Goal: Task Accomplishment & Management: Use online tool/utility

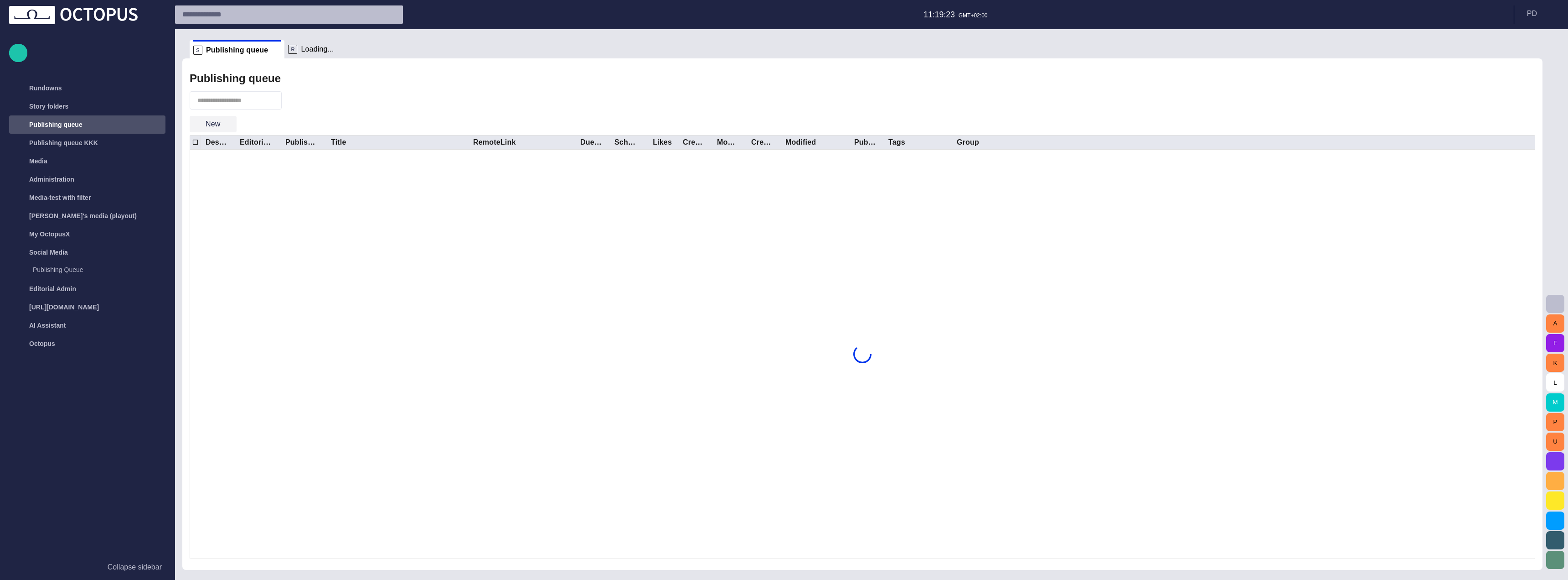
click at [217, 126] on button "New" at bounding box center [213, 123] width 47 height 16
click at [352, 115] on div at bounding box center [784, 290] width 1568 height 580
click at [227, 128] on span "button" at bounding box center [229, 123] width 9 height 9
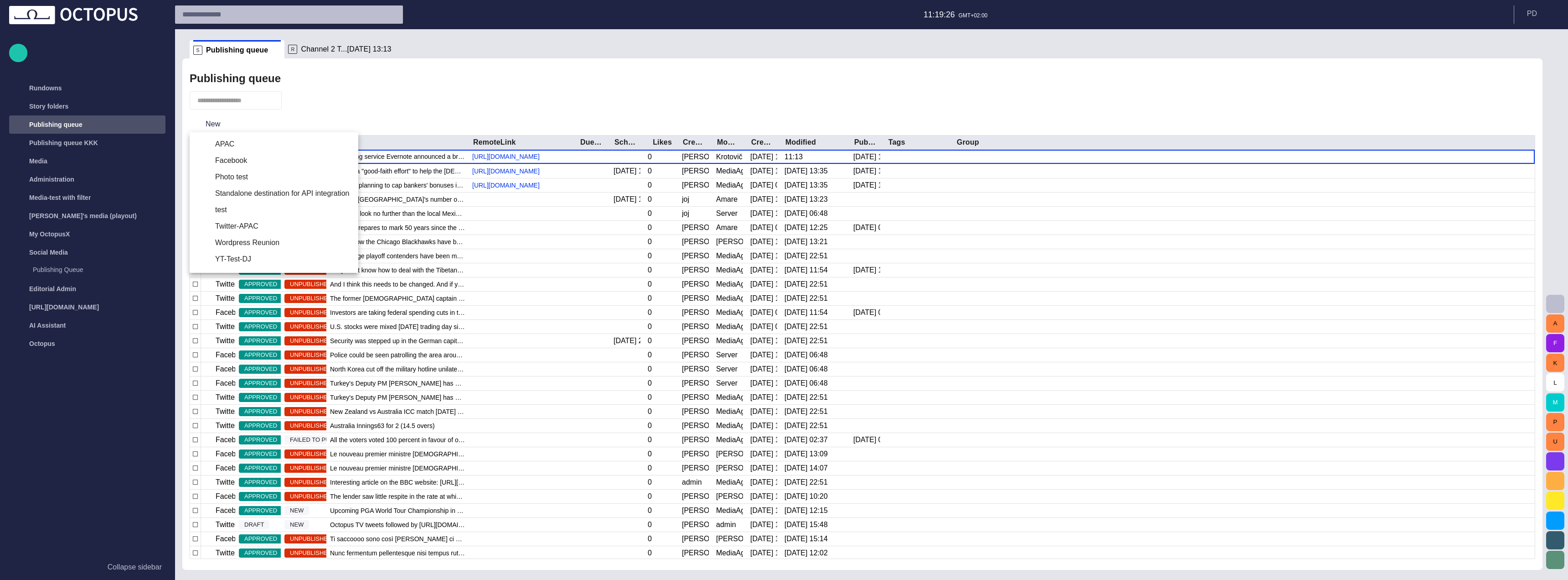
drag, startPoint x: 491, startPoint y: 94, endPoint x: 416, endPoint y: 94, distance: 75.0
click at [491, 93] on div at bounding box center [784, 290] width 1568 height 580
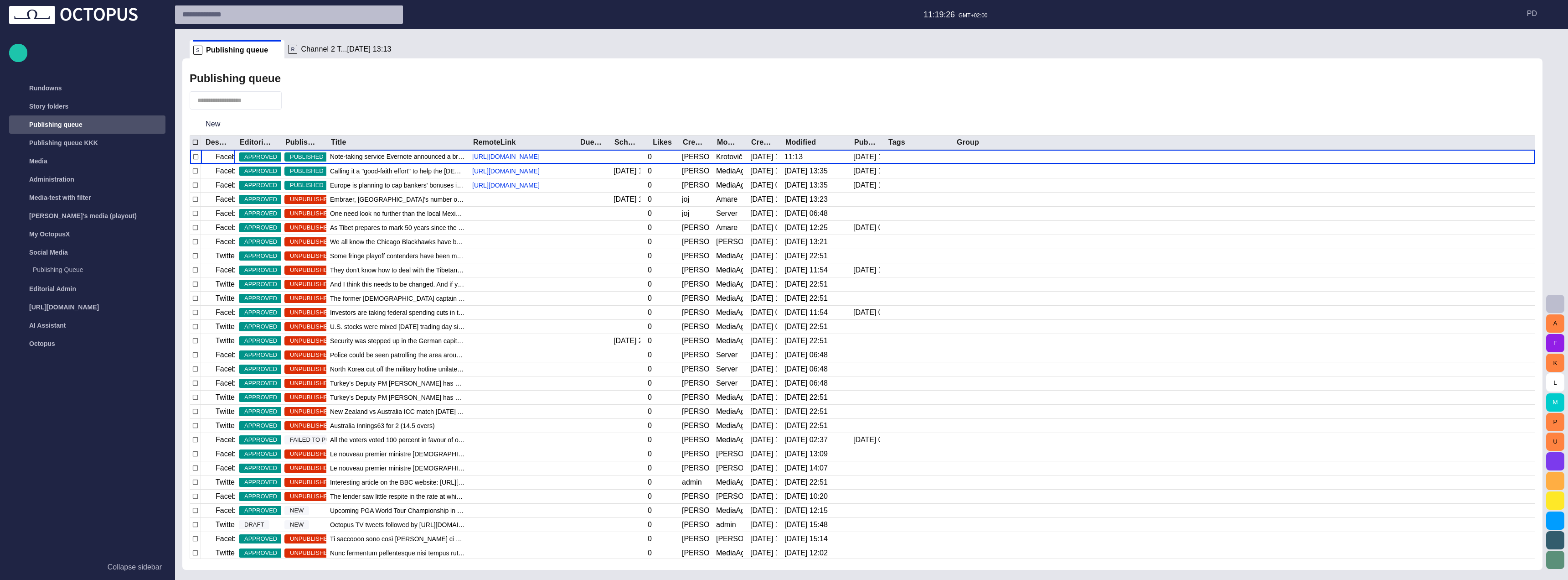
click at [212, 123] on div at bounding box center [784, 290] width 1568 height 580
click at [225, 127] on span "button" at bounding box center [229, 123] width 9 height 9
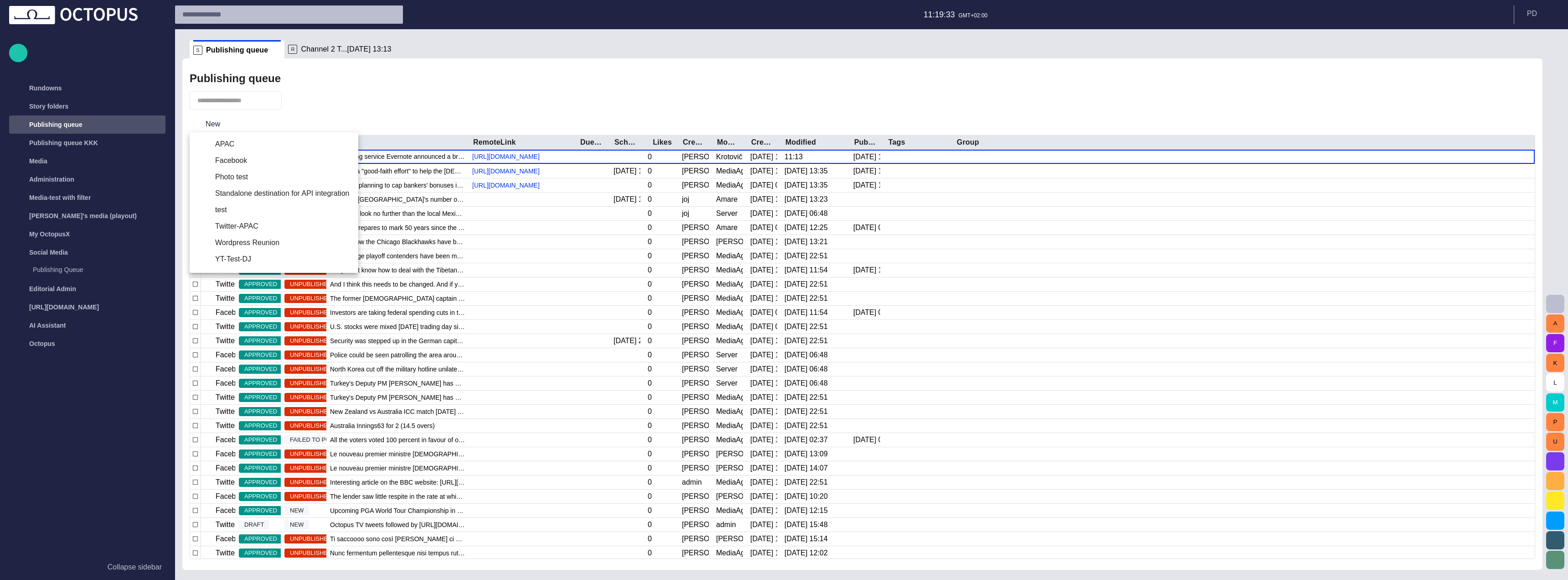
click at [592, 22] on div at bounding box center [784, 290] width 1568 height 580
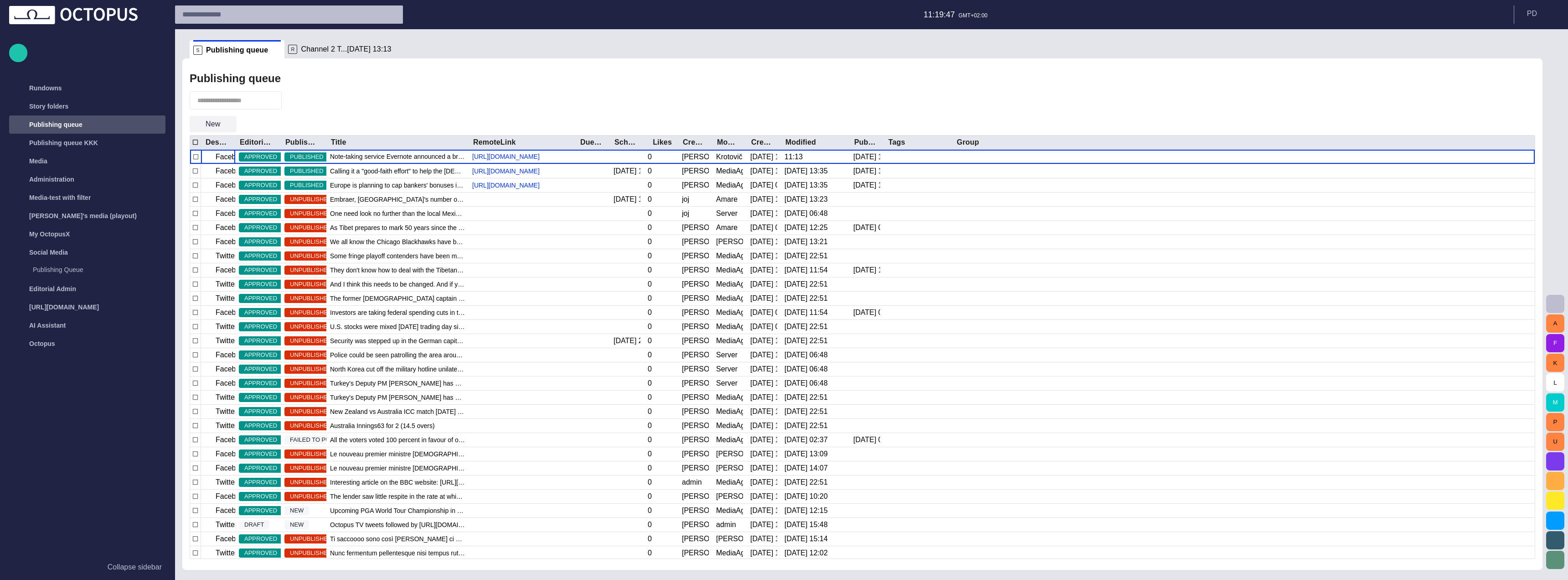
click at [213, 126] on button "New" at bounding box center [213, 123] width 47 height 16
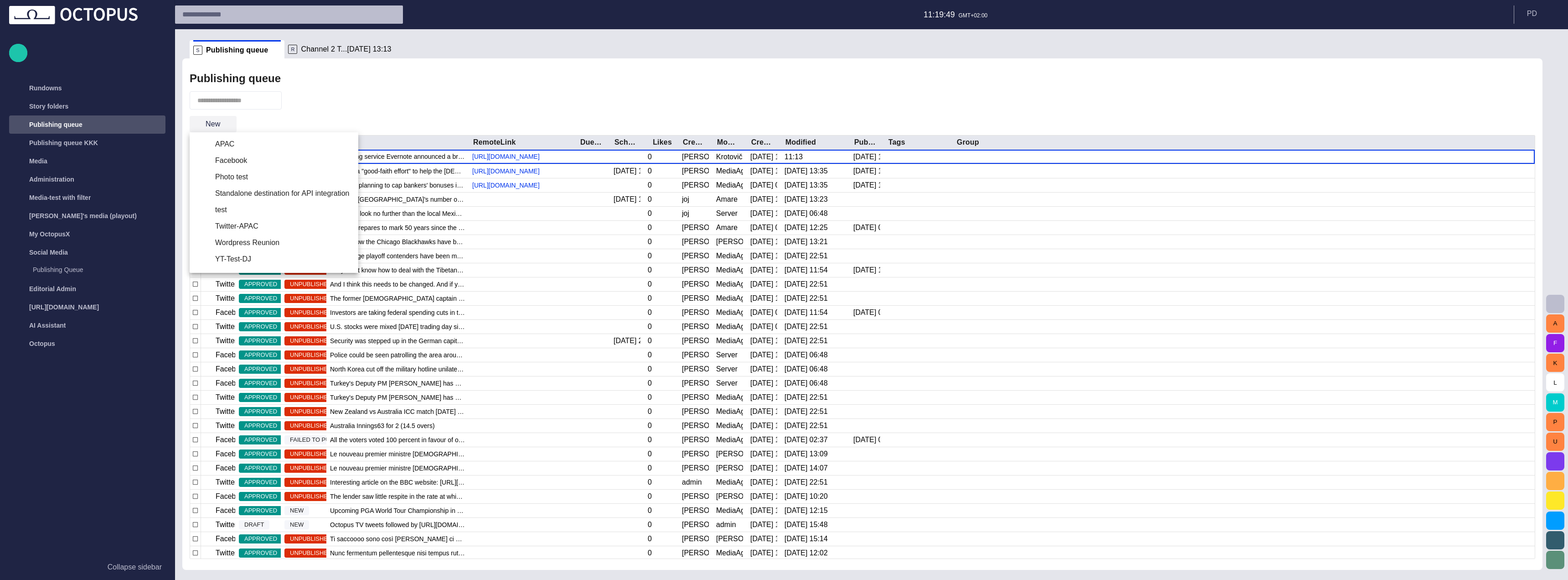
click at [213, 126] on div at bounding box center [784, 290] width 1568 height 580
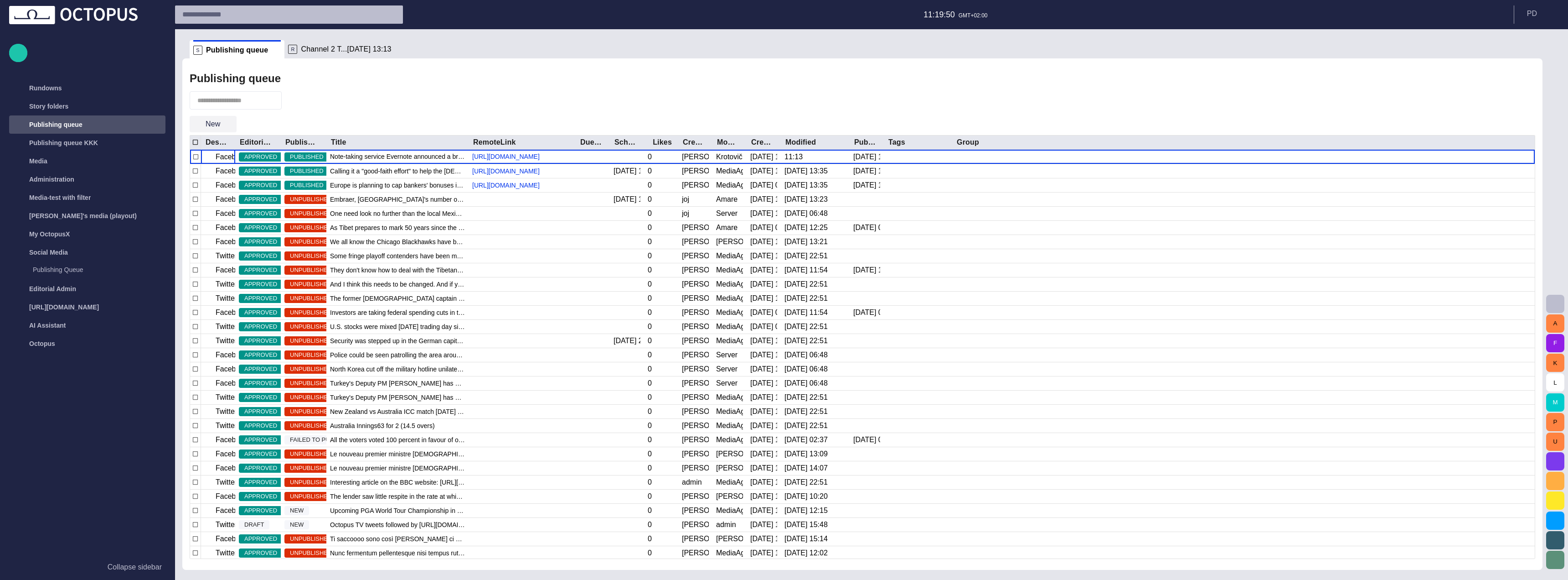
click at [211, 123] on button "New" at bounding box center [213, 123] width 47 height 16
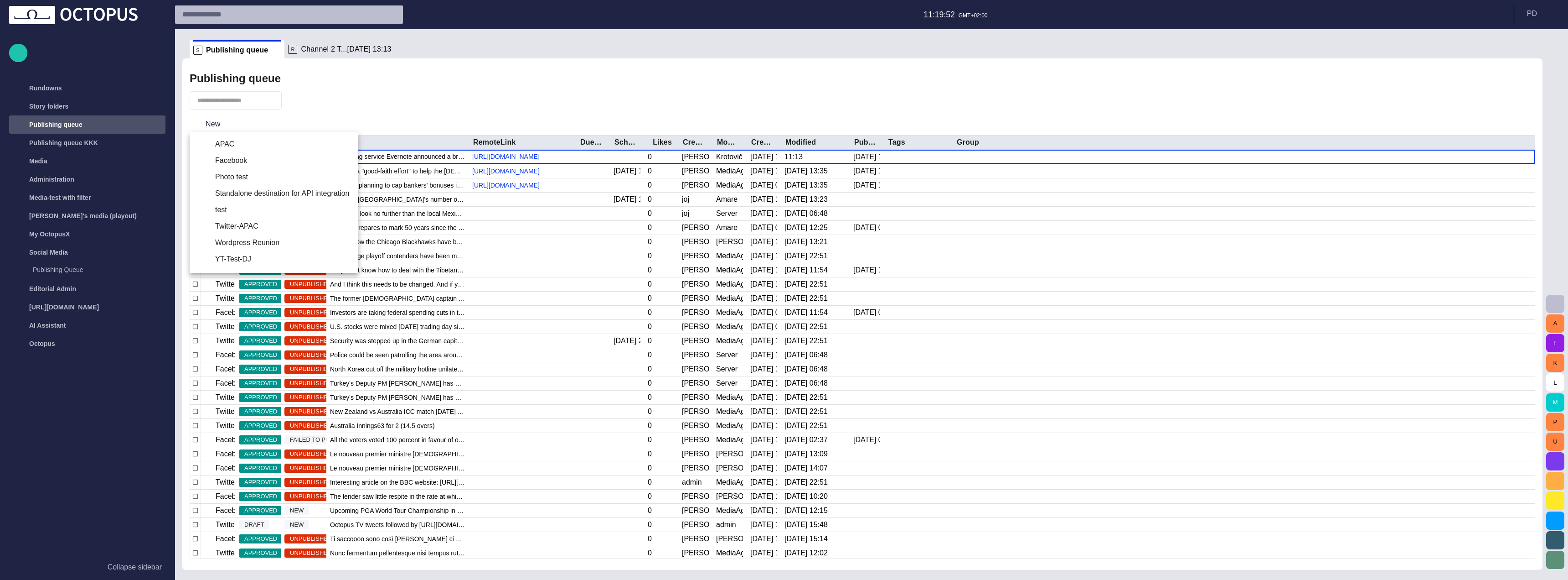
click at [512, 73] on div at bounding box center [784, 290] width 1568 height 580
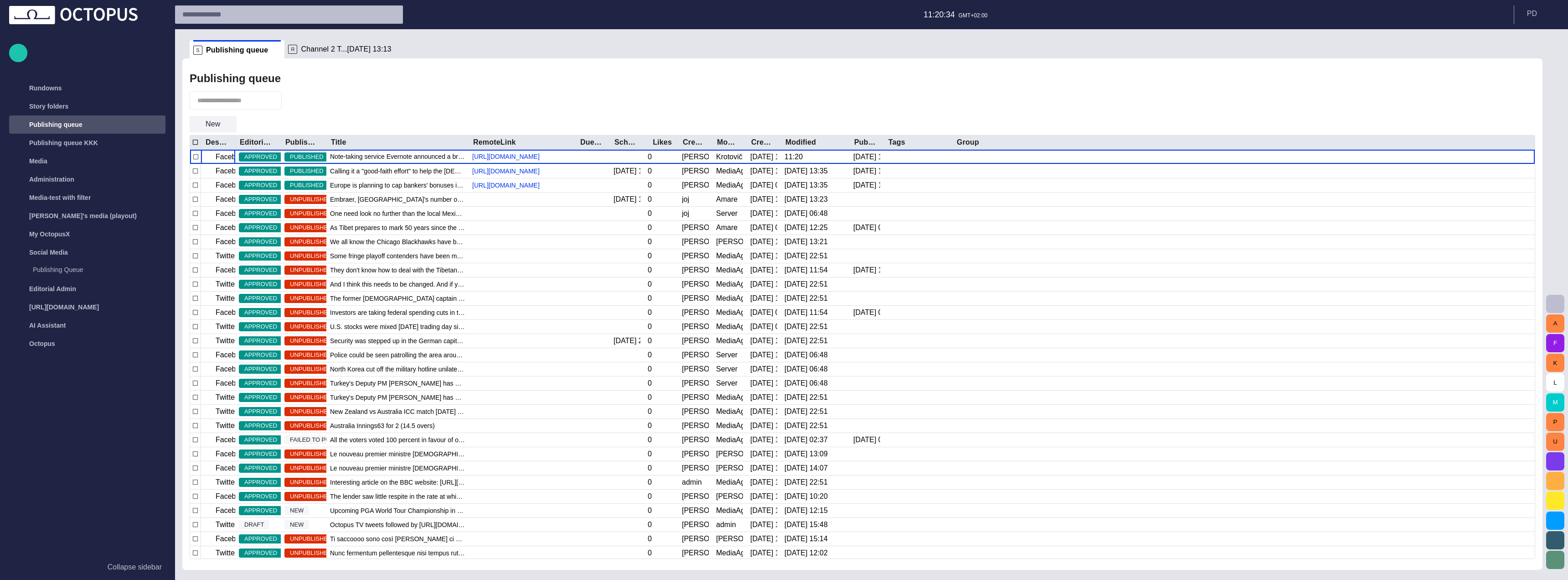
click at [217, 122] on button "New" at bounding box center [213, 123] width 47 height 16
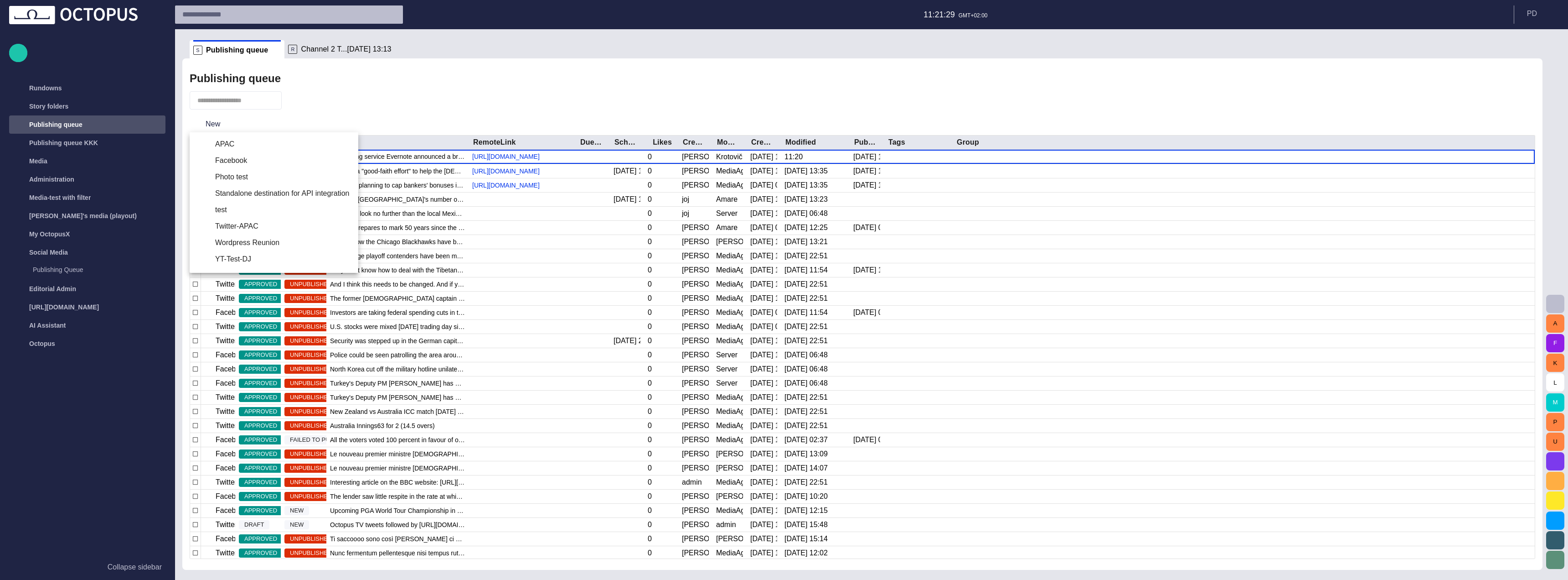
drag, startPoint x: 357, startPoint y: 96, endPoint x: 348, endPoint y: 97, distance: 9.1
click at [357, 96] on div at bounding box center [784, 290] width 1568 height 580
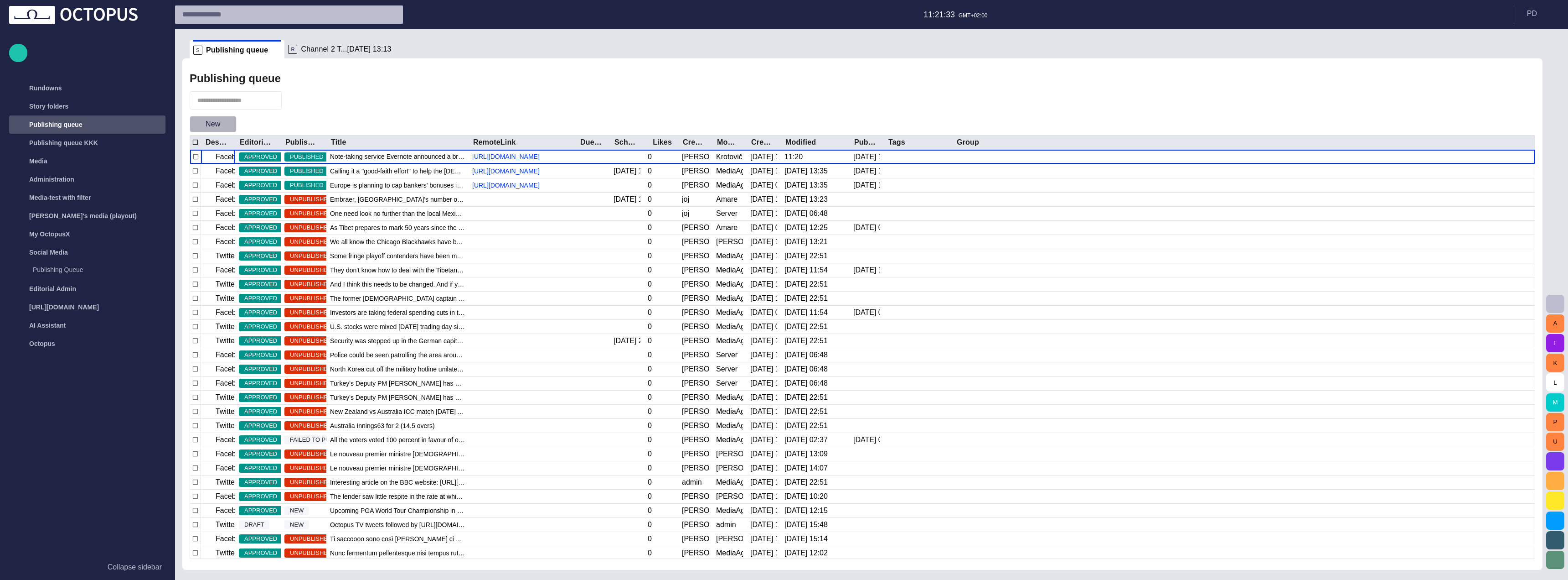
click at [228, 121] on span "button" at bounding box center [229, 123] width 9 height 9
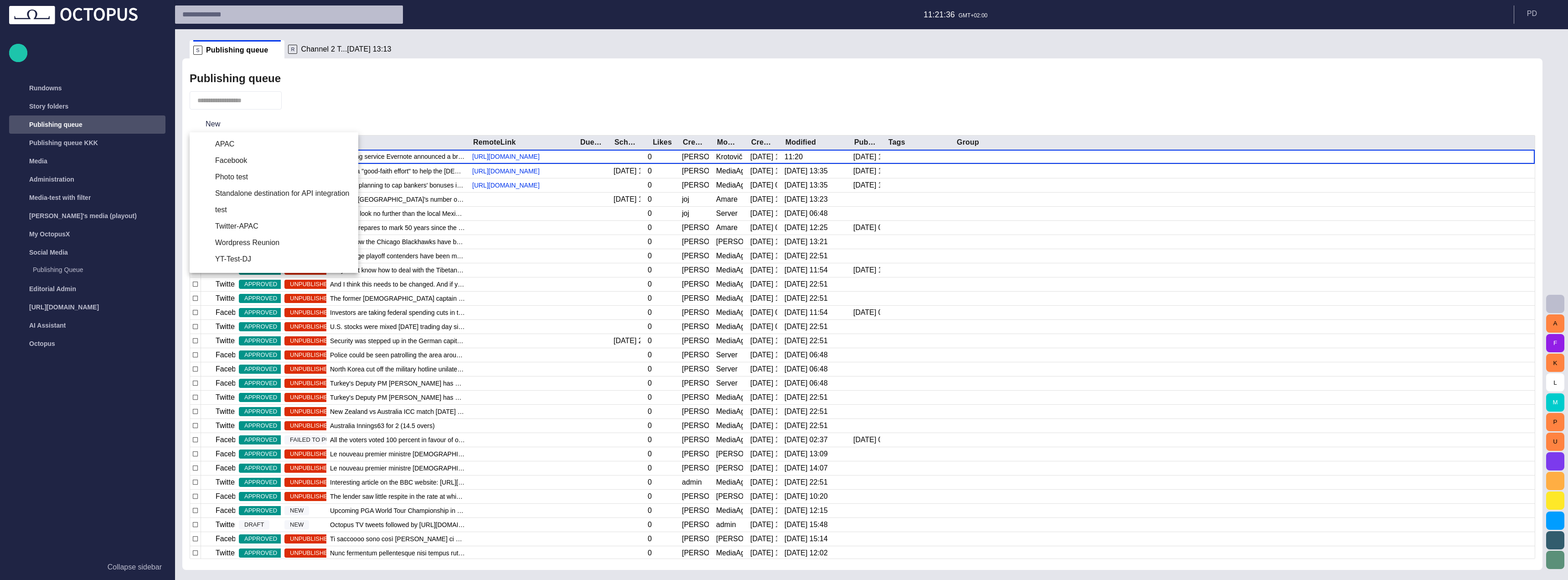
click at [381, 109] on div at bounding box center [784, 290] width 1568 height 580
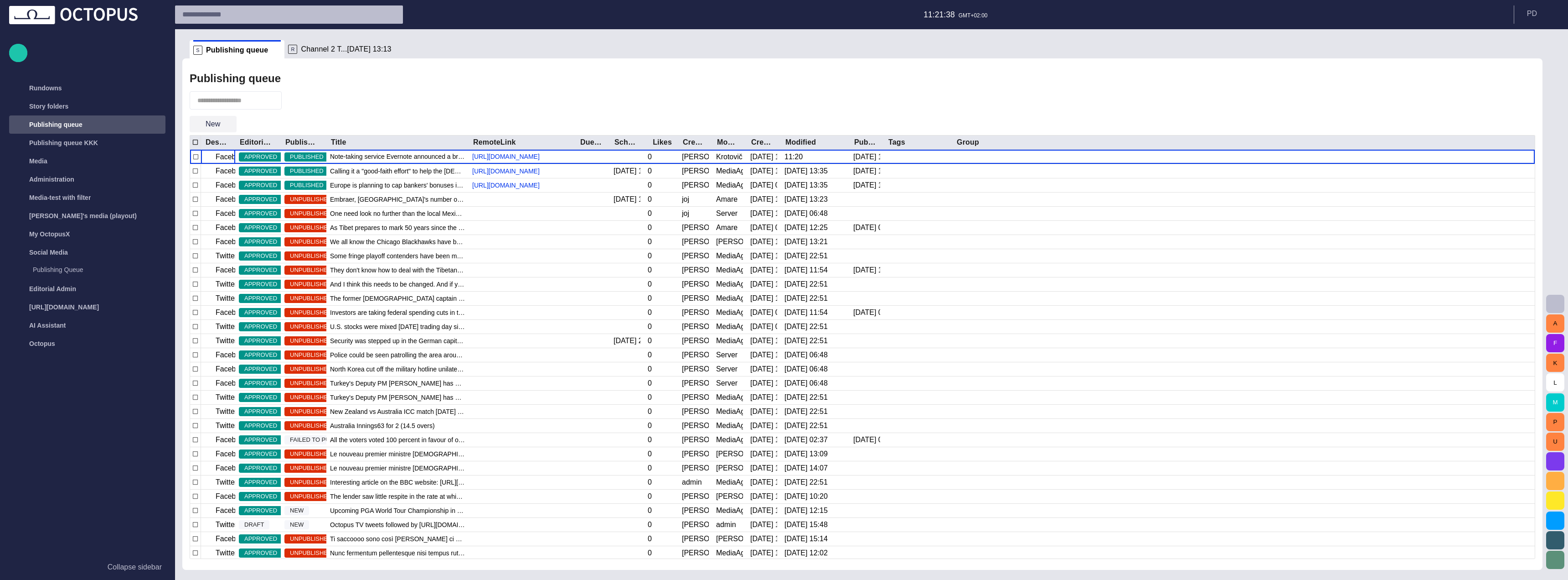
click at [228, 118] on button "New" at bounding box center [213, 123] width 47 height 16
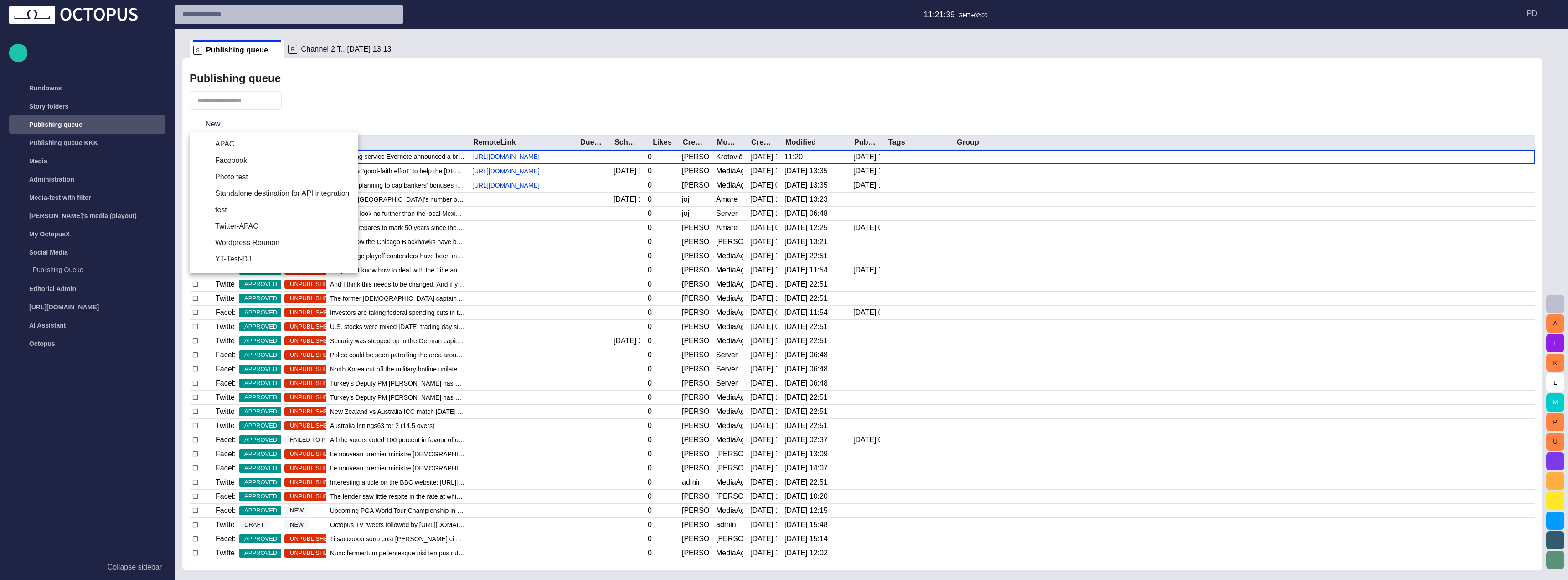
click at [261, 121] on div at bounding box center [784, 290] width 1568 height 580
